Goal: Check status: Check status

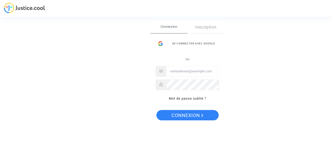
type input "[EMAIL_ADDRESS][DOMAIN_NAME]"
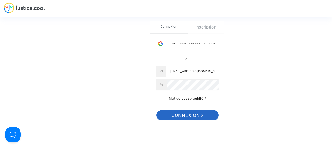
click at [183, 112] on span "Connexion" at bounding box center [187, 115] width 32 height 11
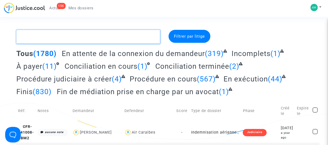
paste textarea "[PERSON_NAME]"
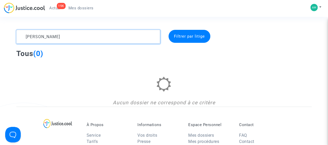
click at [53, 37] on textarea at bounding box center [88, 37] width 144 height 14
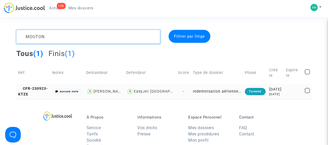
type textarea "MOUTON"
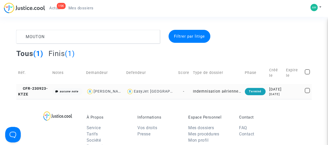
click at [85, 99] on td "JEAN-MARC MOUTON-DUBOSC" at bounding box center [104, 91] width 40 height 15
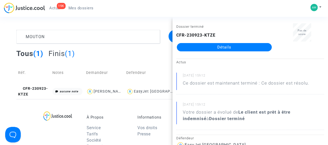
scroll to position [26, 0]
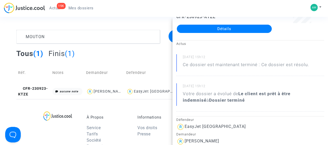
click at [210, 30] on link "Détails" at bounding box center [224, 29] width 95 height 8
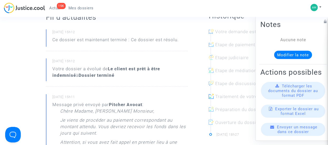
scroll to position [52, 0]
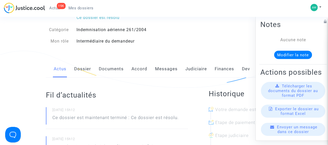
click at [196, 71] on link "Judiciaire" at bounding box center [196, 68] width 22 height 17
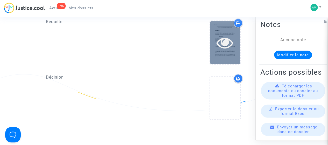
scroll to position [259, 0]
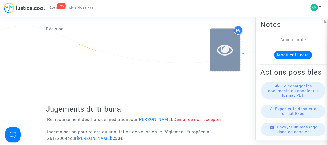
click at [228, 55] on icon at bounding box center [225, 49] width 17 height 17
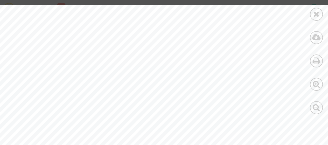
scroll to position [0, 0]
click at [316, 9] on div at bounding box center [316, 14] width 13 height 13
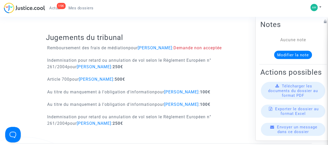
scroll to position [339, 0]
